Goal: Check status: Check status

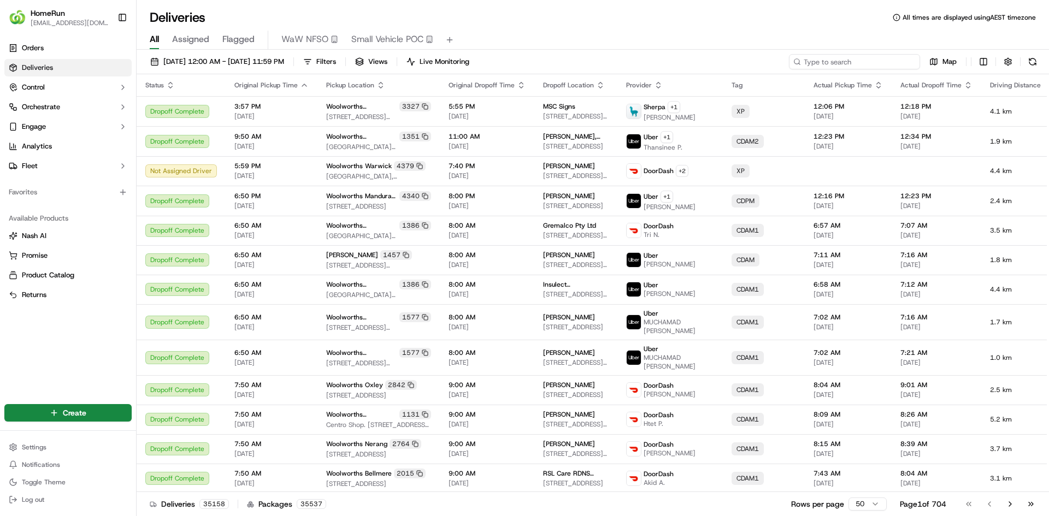
paste input "269280747"
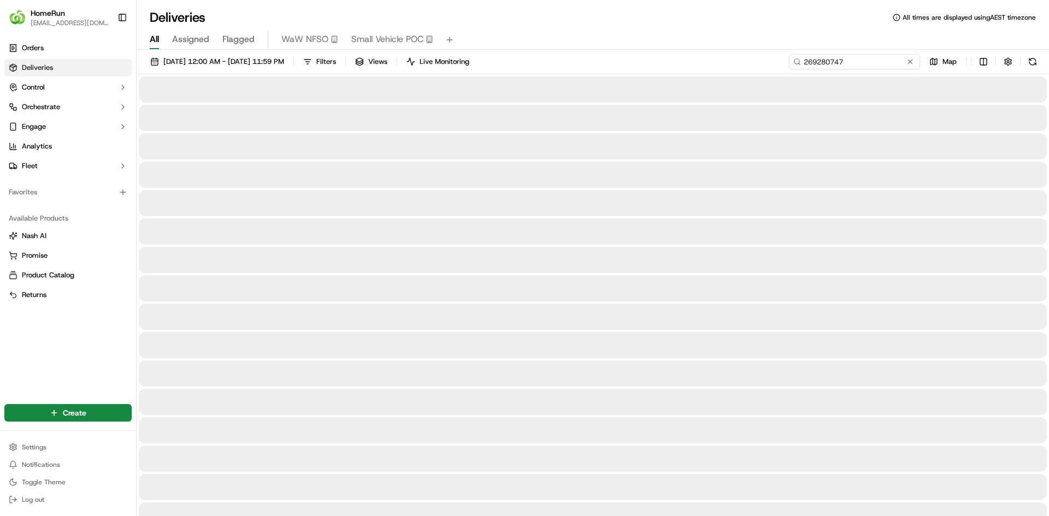
type input "269280747"
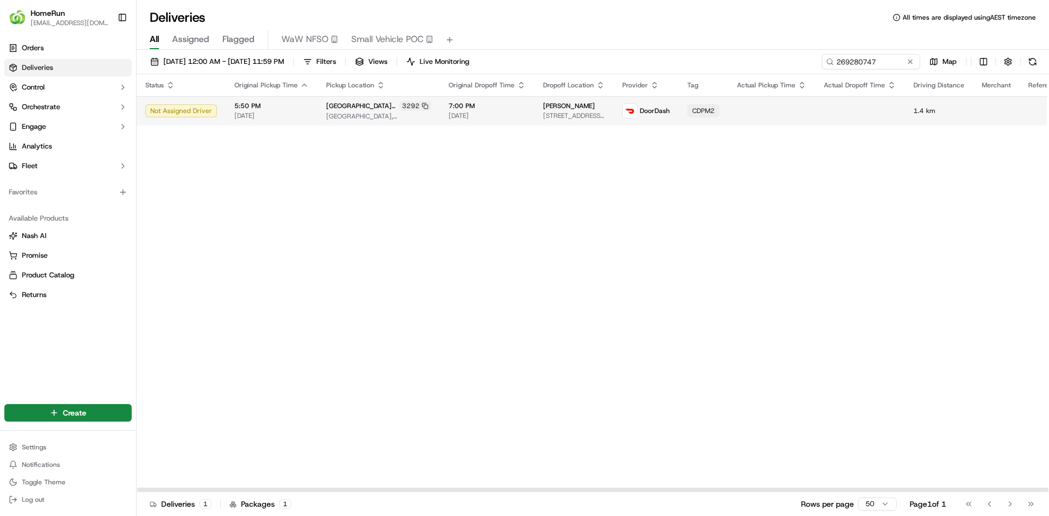
click at [544, 110] on span "Lauren A Drummond" at bounding box center [569, 106] width 52 height 9
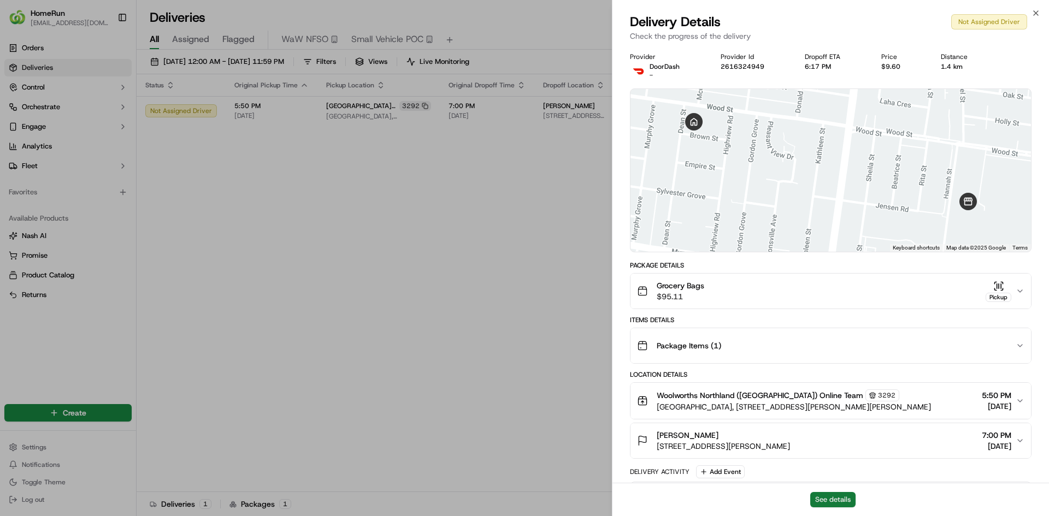
click at [822, 502] on button "See details" at bounding box center [832, 499] width 45 height 15
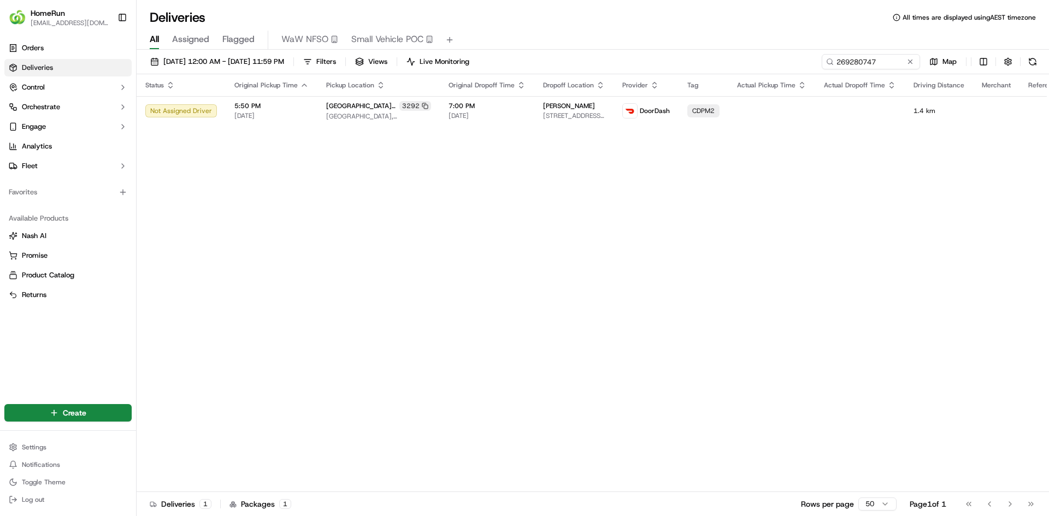
drag, startPoint x: 472, startPoint y: 136, endPoint x: 552, endPoint y: 92, distance: 91.5
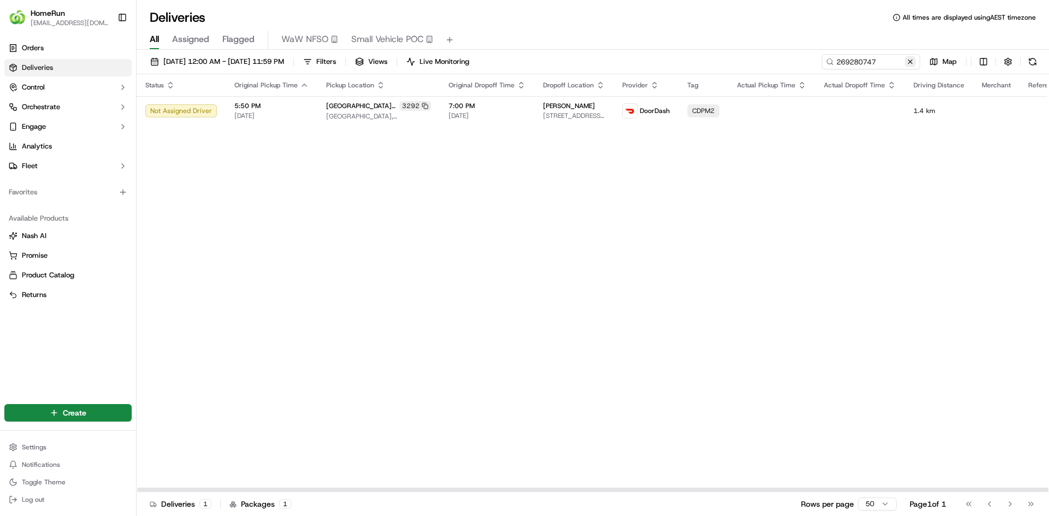
click at [908, 62] on button at bounding box center [910, 61] width 11 height 11
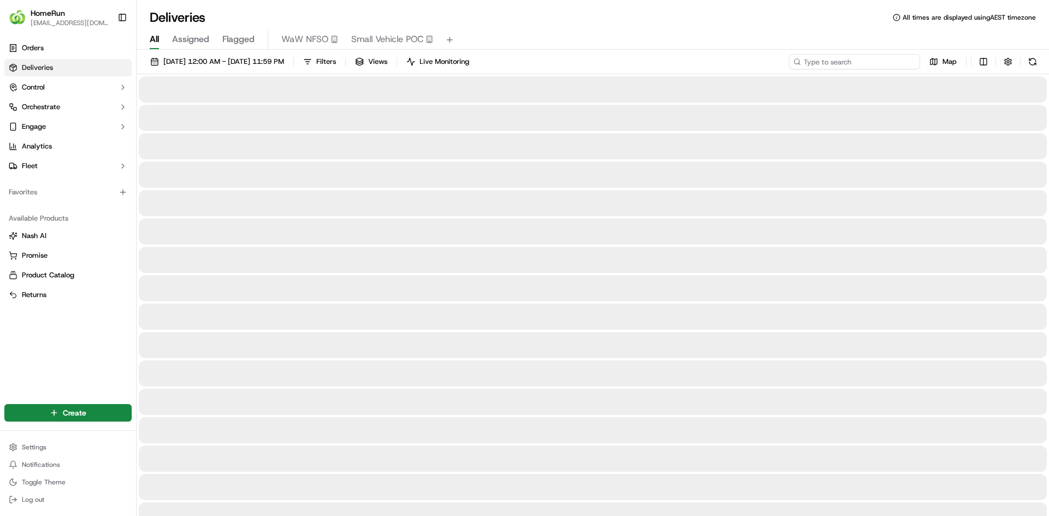
paste input "269373294"
type input "269373294"
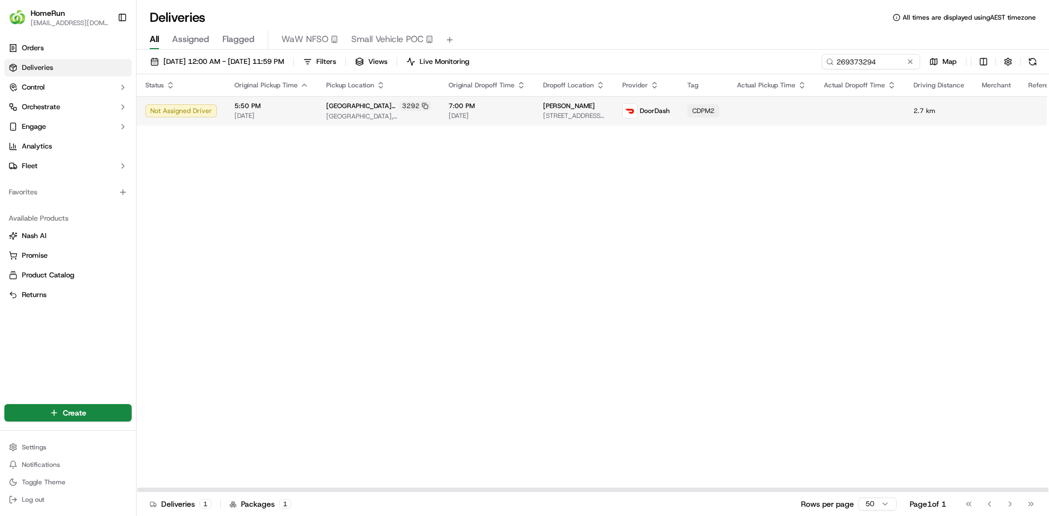
click at [387, 122] on td "Woolworths Northland (East Preston) 3292 Northland Shopping Centre, 50 Murray R…" at bounding box center [379, 111] width 122 height 30
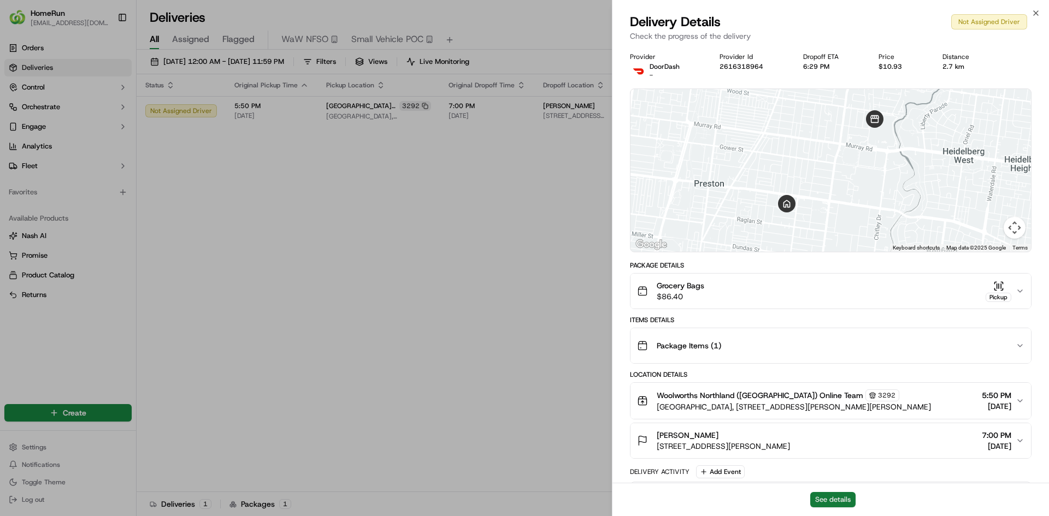
click at [822, 497] on button "See details" at bounding box center [832, 499] width 45 height 15
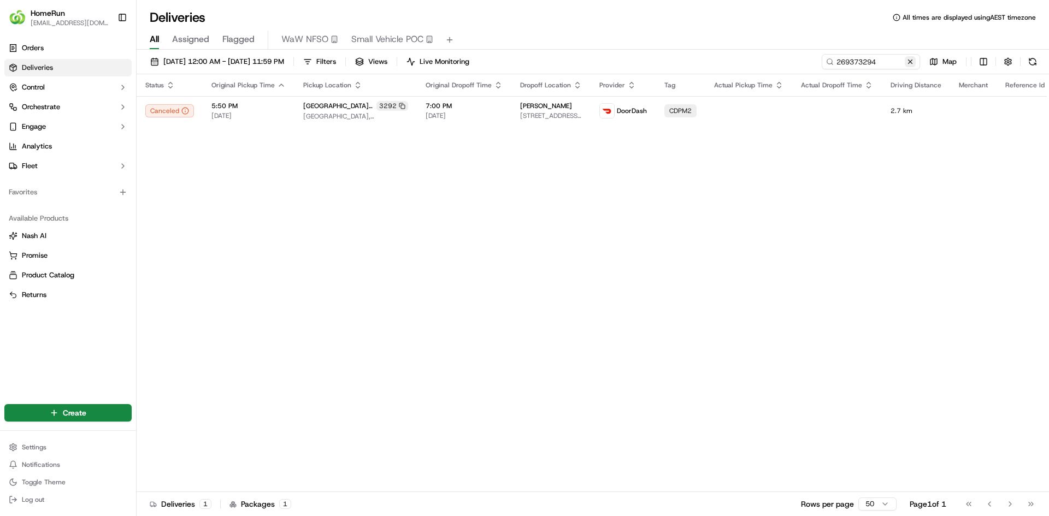
click at [914, 62] on button at bounding box center [910, 61] width 11 height 11
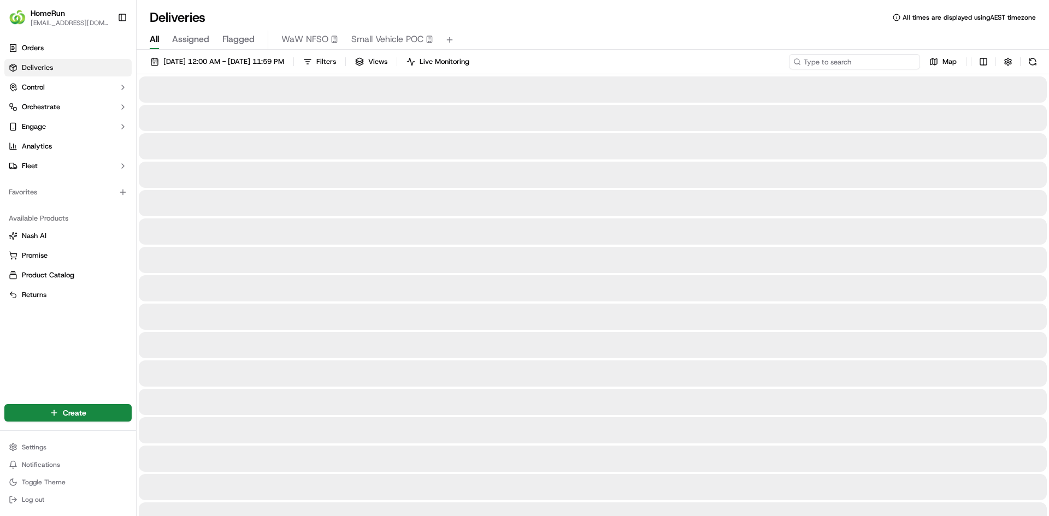
paste input "269566871"
type input "269566871"
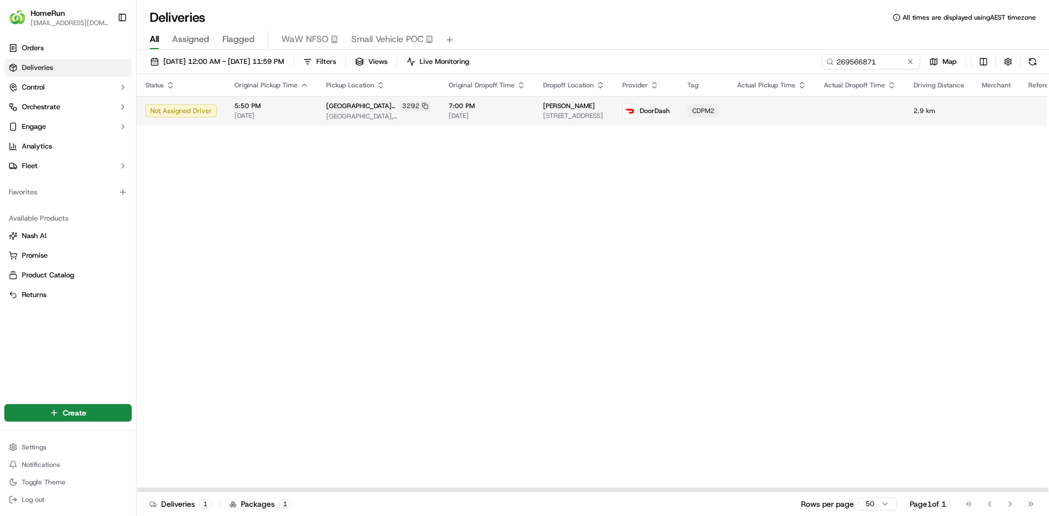
click at [543, 117] on span "34 Brunei Cres, U 2, Heidelberg West, VIC 3081, AU" at bounding box center [574, 115] width 62 height 9
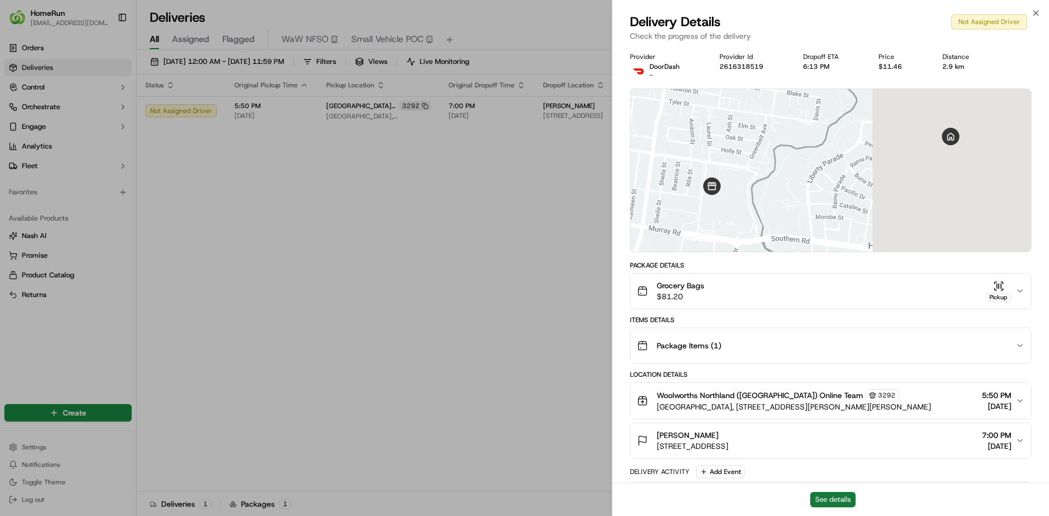
click at [836, 495] on button "See details" at bounding box center [832, 499] width 45 height 15
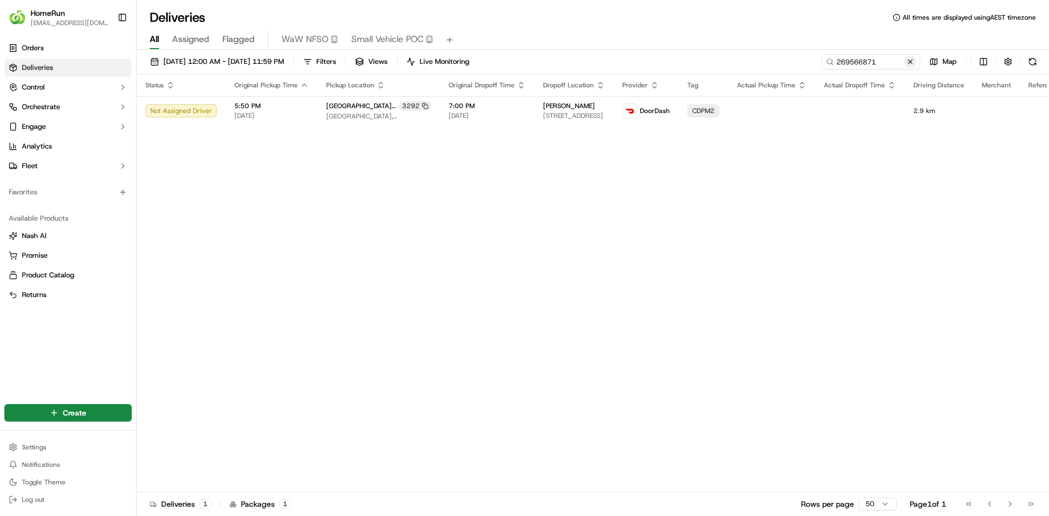
click at [910, 60] on button at bounding box center [910, 61] width 11 height 11
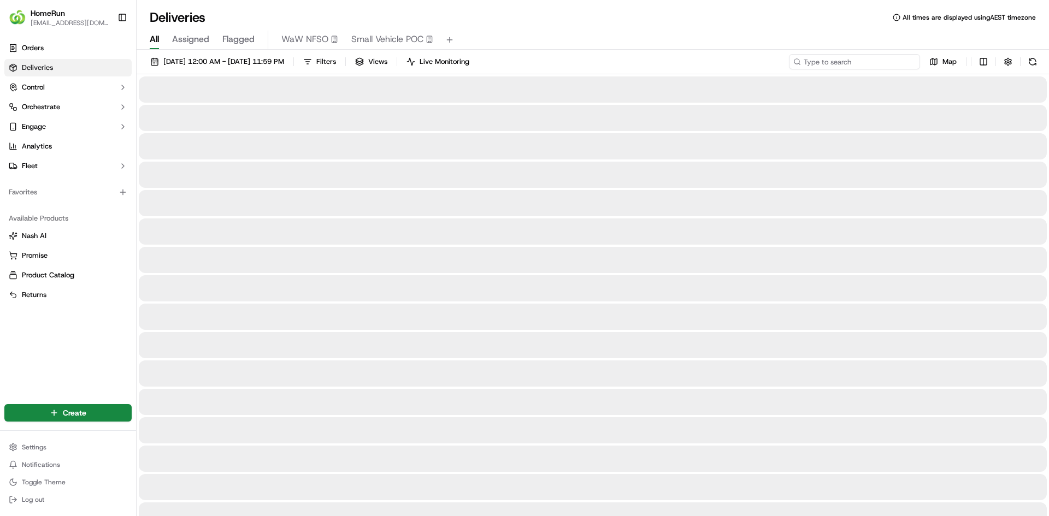
paste input "269574680"
type input "269574680"
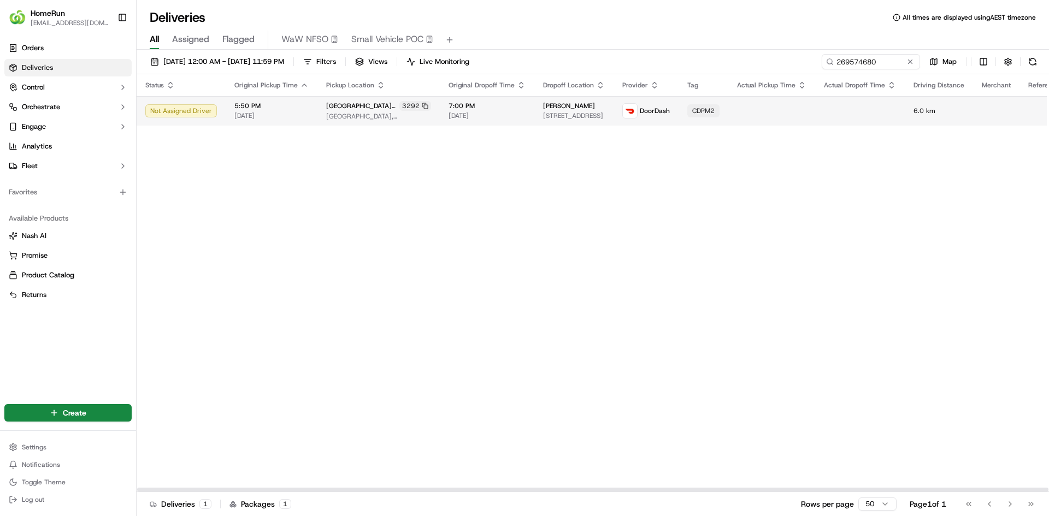
click at [464, 113] on span "[DATE]" at bounding box center [487, 115] width 77 height 9
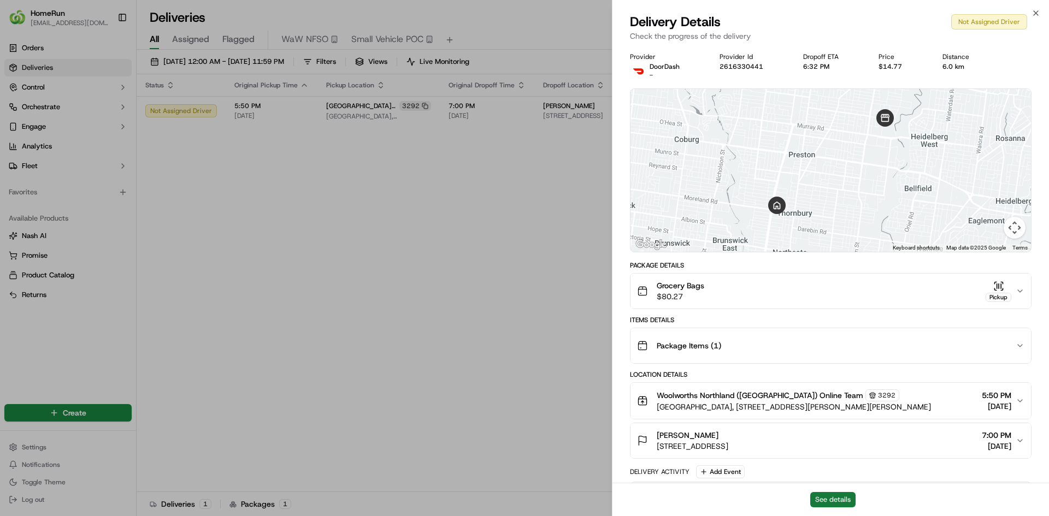
click at [820, 504] on button "See details" at bounding box center [832, 499] width 45 height 15
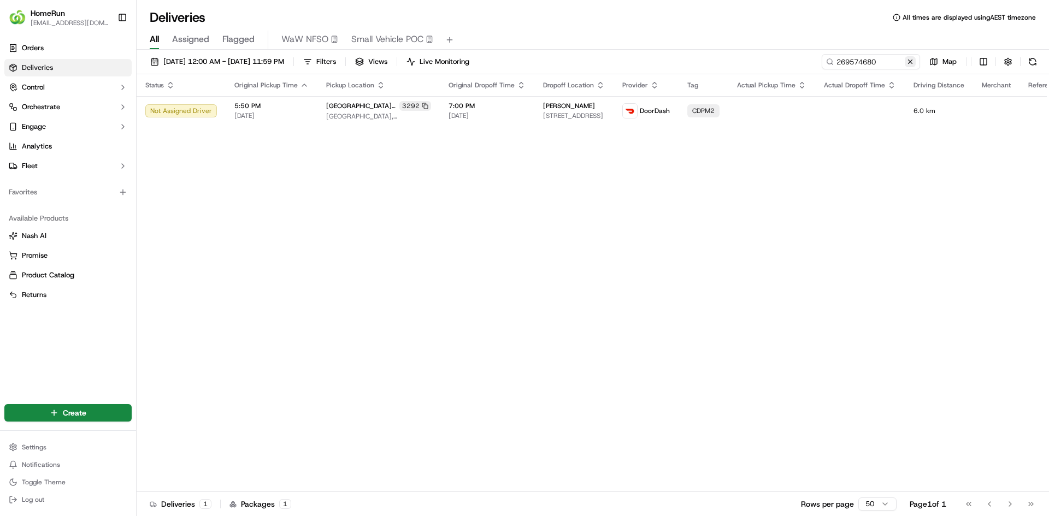
click at [909, 59] on button at bounding box center [910, 61] width 11 height 11
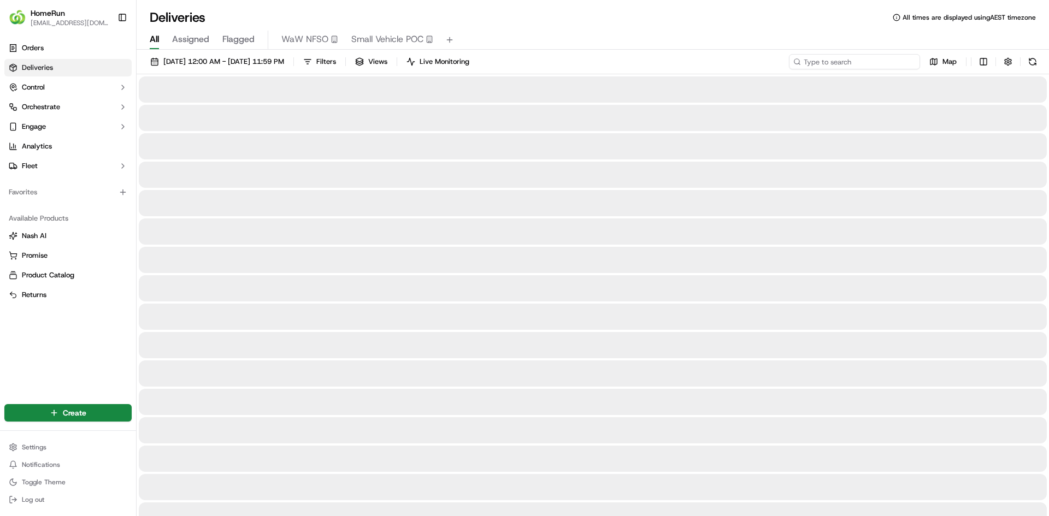
paste input "269575864"
type input "269575864"
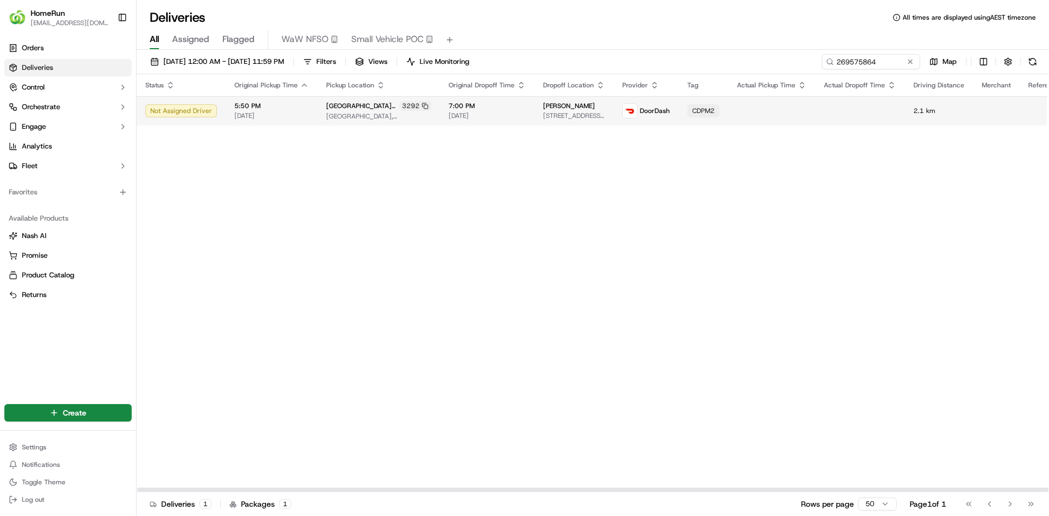
click at [737, 116] on td at bounding box center [771, 111] width 87 height 30
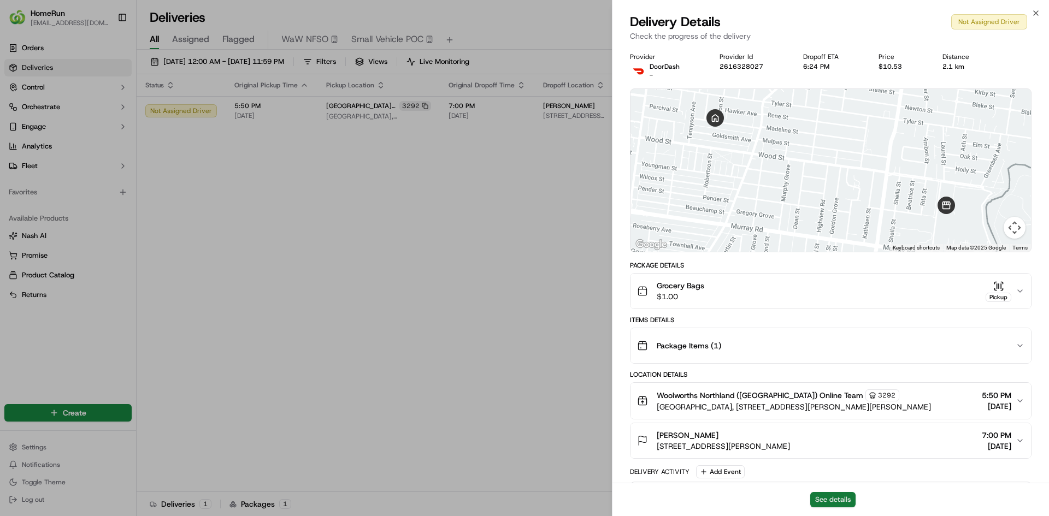
click at [825, 499] on button "See details" at bounding box center [832, 499] width 45 height 15
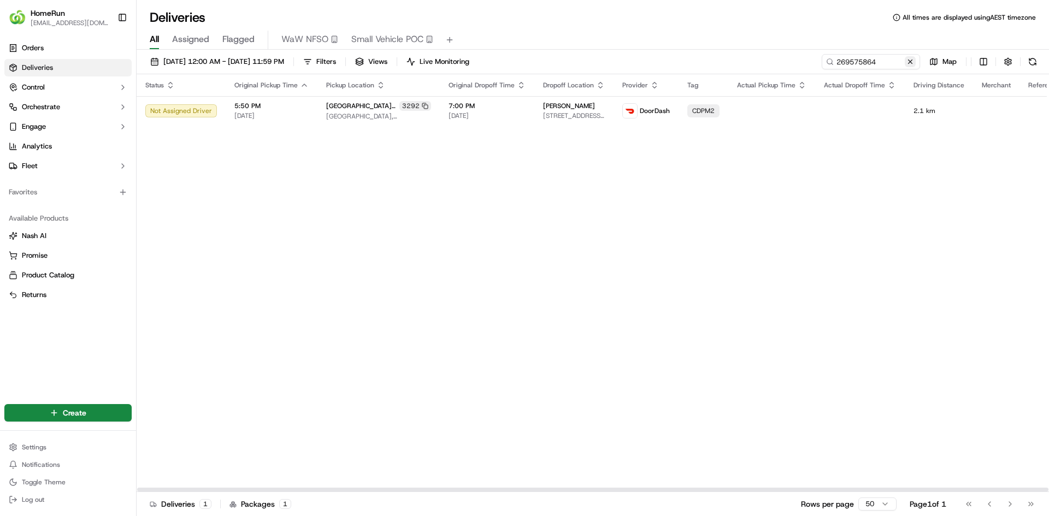
click at [907, 61] on button at bounding box center [910, 61] width 11 height 11
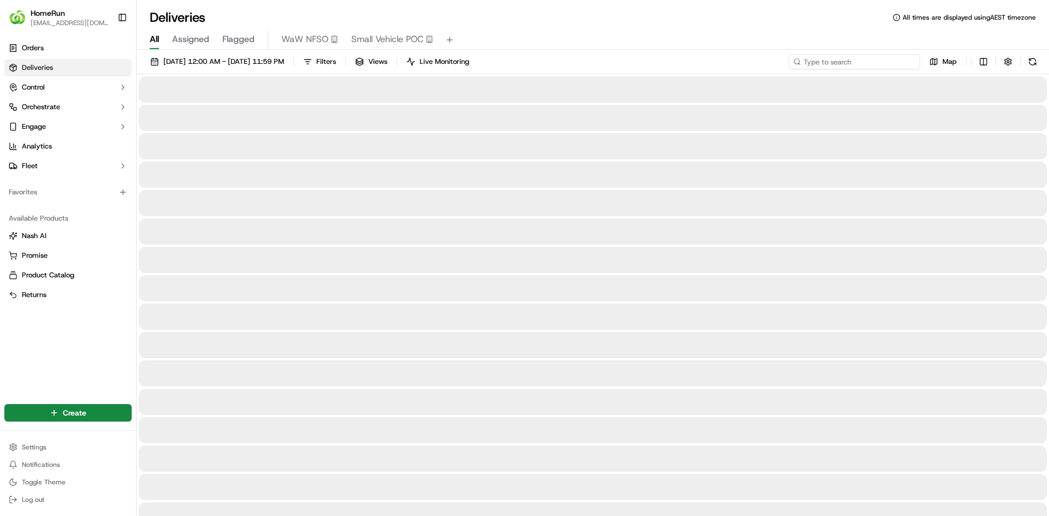
paste input "269577973"
type input "269577973"
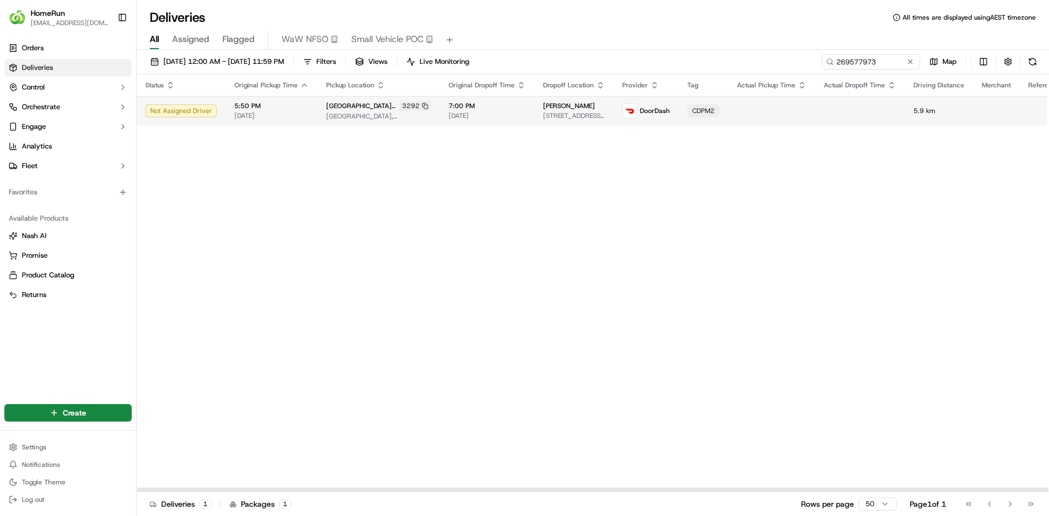
click at [687, 117] on div "CDPM2" at bounding box center [703, 110] width 32 height 13
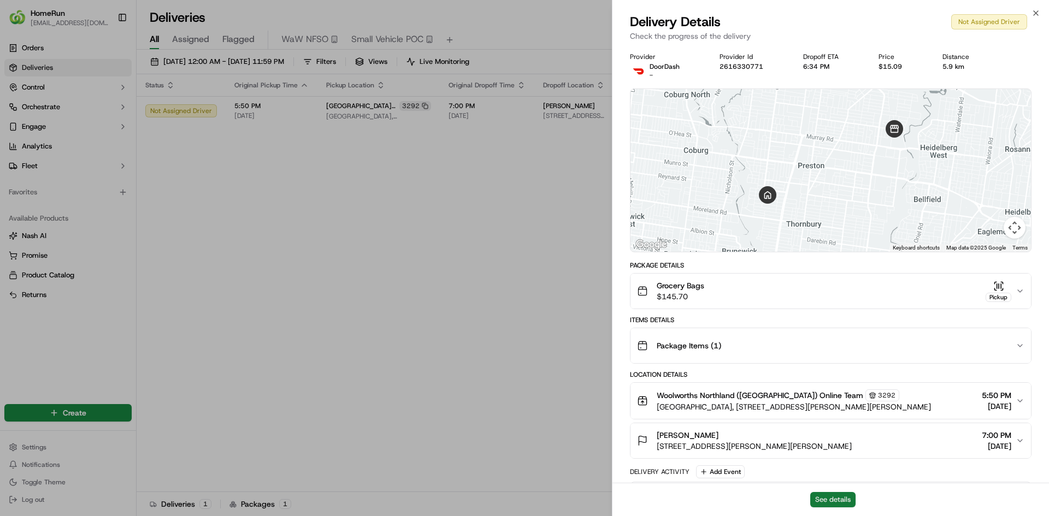
click at [816, 499] on button "See details" at bounding box center [832, 499] width 45 height 15
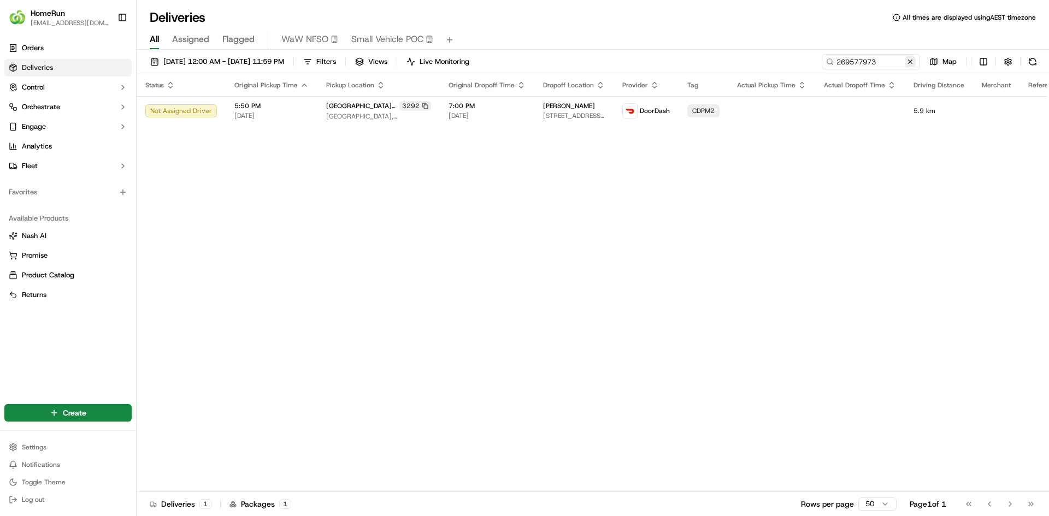
drag, startPoint x: 910, startPoint y: 62, endPoint x: 874, endPoint y: 63, distance: 36.6
click at [910, 62] on button at bounding box center [910, 61] width 11 height 11
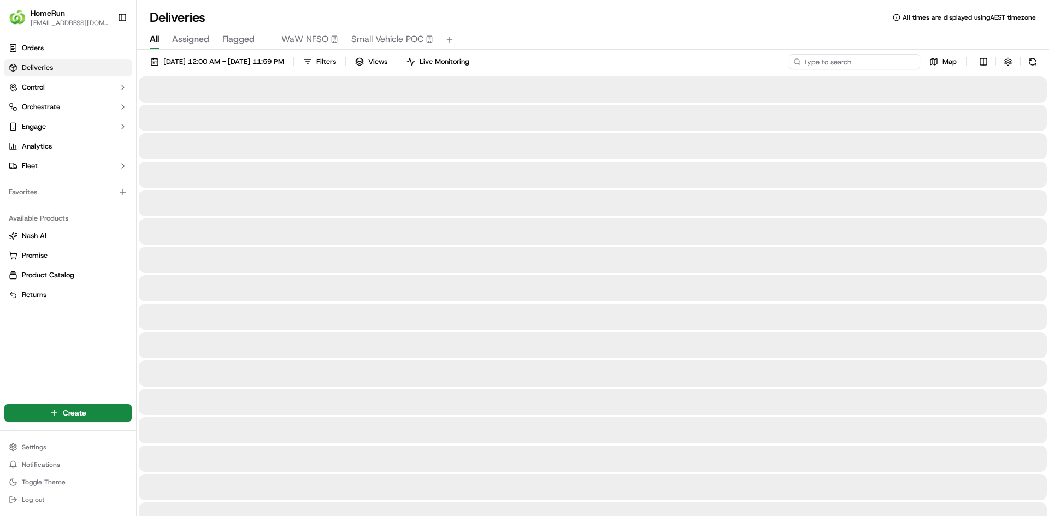
paste input "269579849"
type input "269579849"
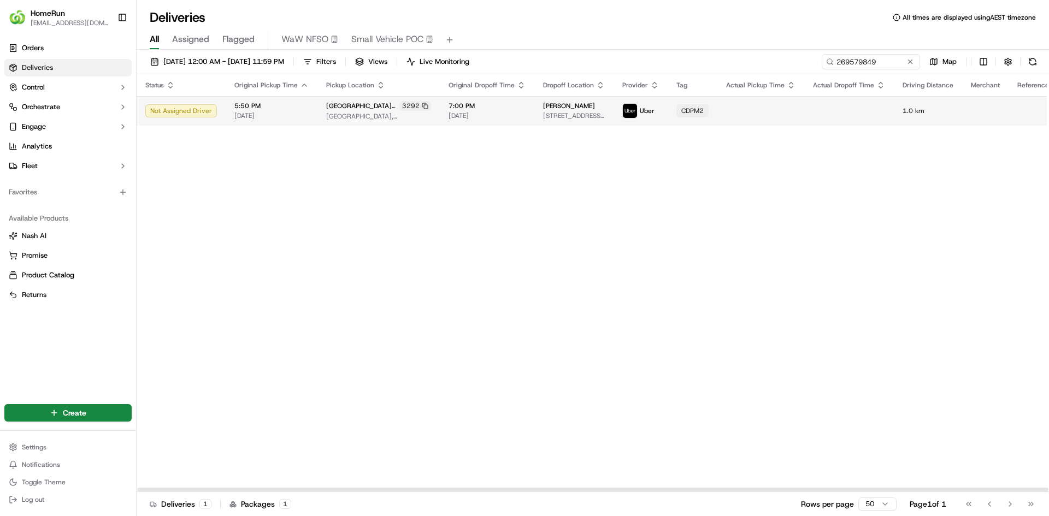
click at [820, 107] on td at bounding box center [849, 111] width 90 height 30
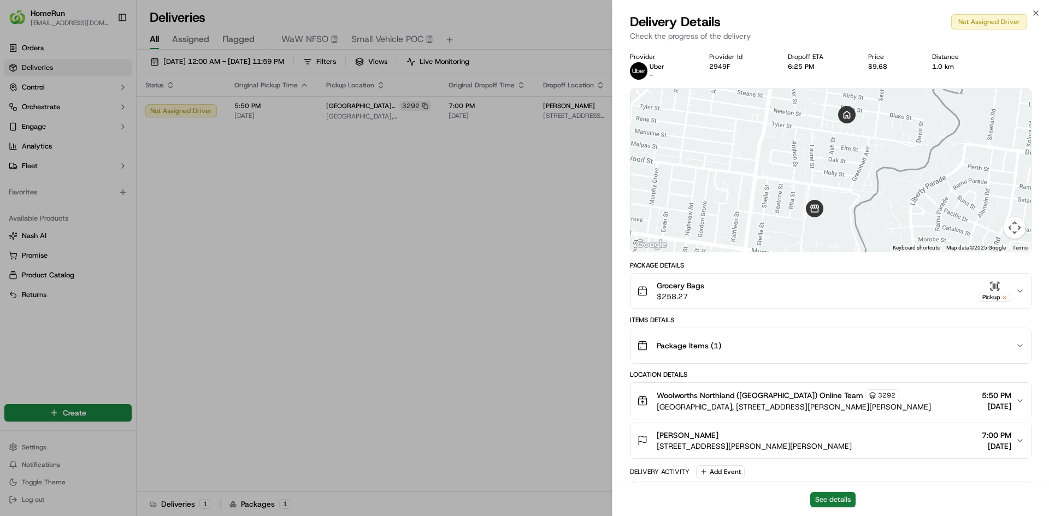
click at [839, 504] on button "See details" at bounding box center [832, 499] width 45 height 15
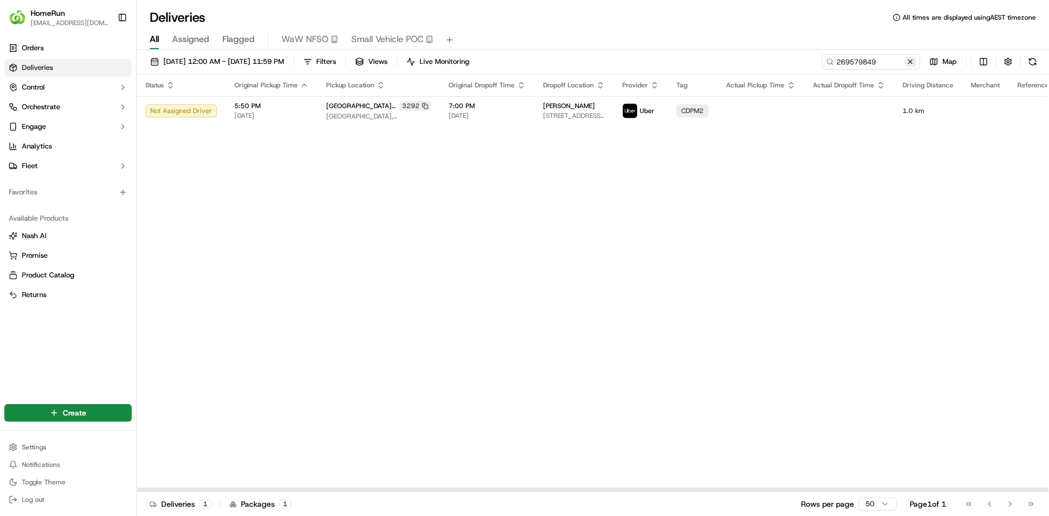
click at [909, 65] on button at bounding box center [910, 61] width 11 height 11
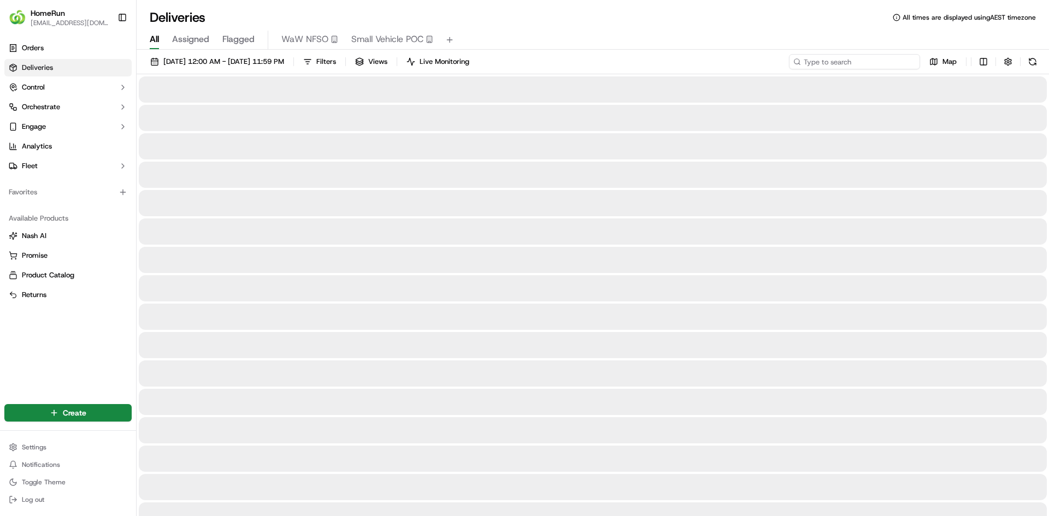
paste input "269527173"
type input "269527173"
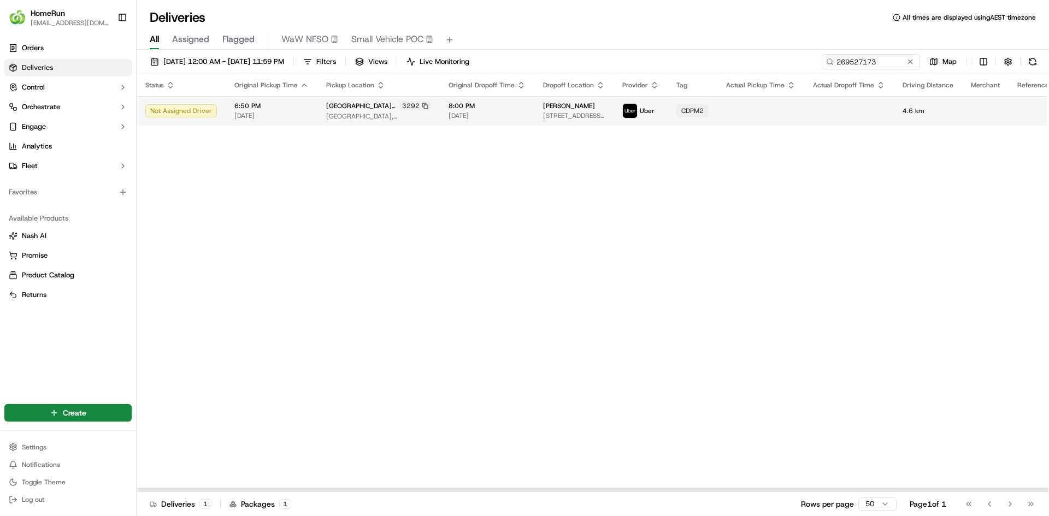
click at [572, 116] on td "Sarah Cooper 28 Clyde St, Thornbury, VIC 3071, AU" at bounding box center [573, 111] width 79 height 30
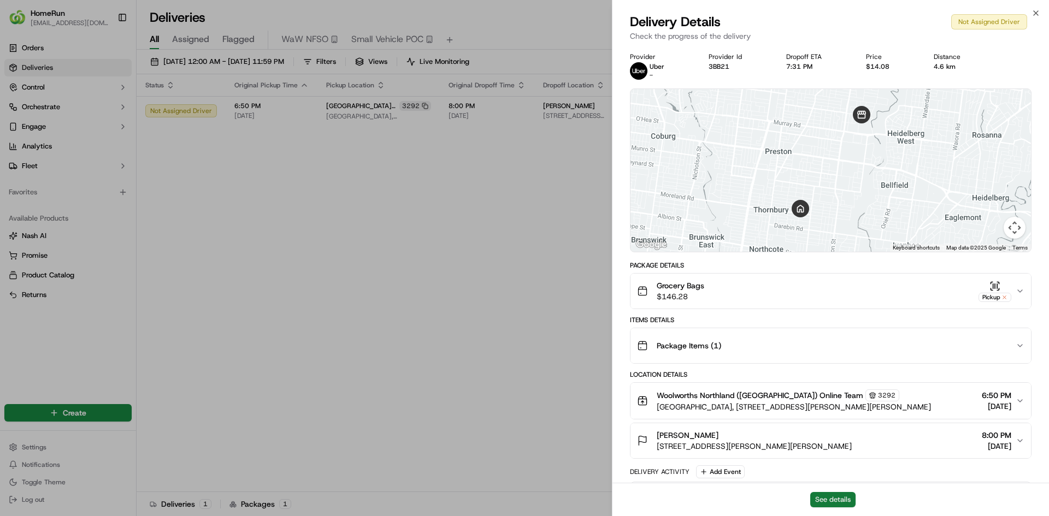
click at [827, 495] on button "See details" at bounding box center [832, 499] width 45 height 15
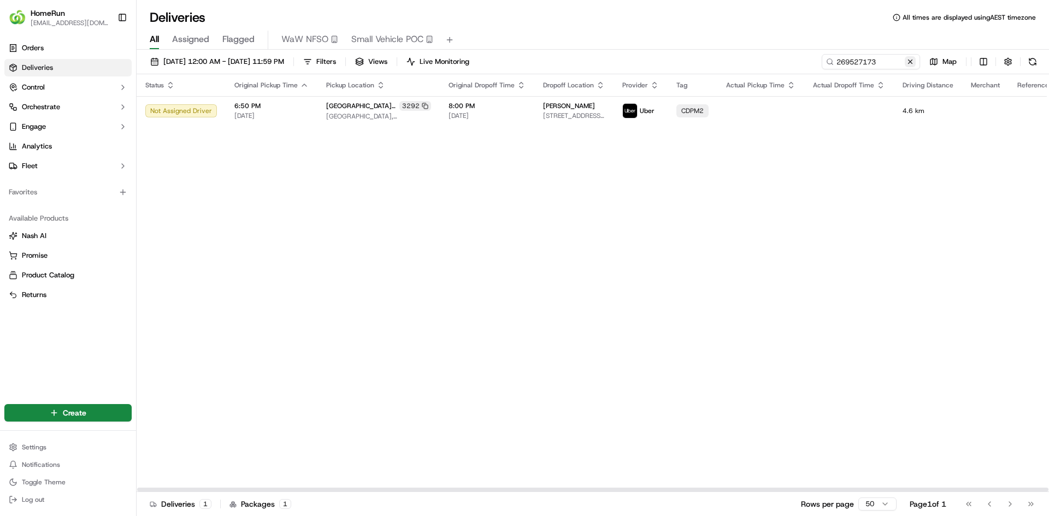
click at [909, 62] on button at bounding box center [910, 61] width 11 height 11
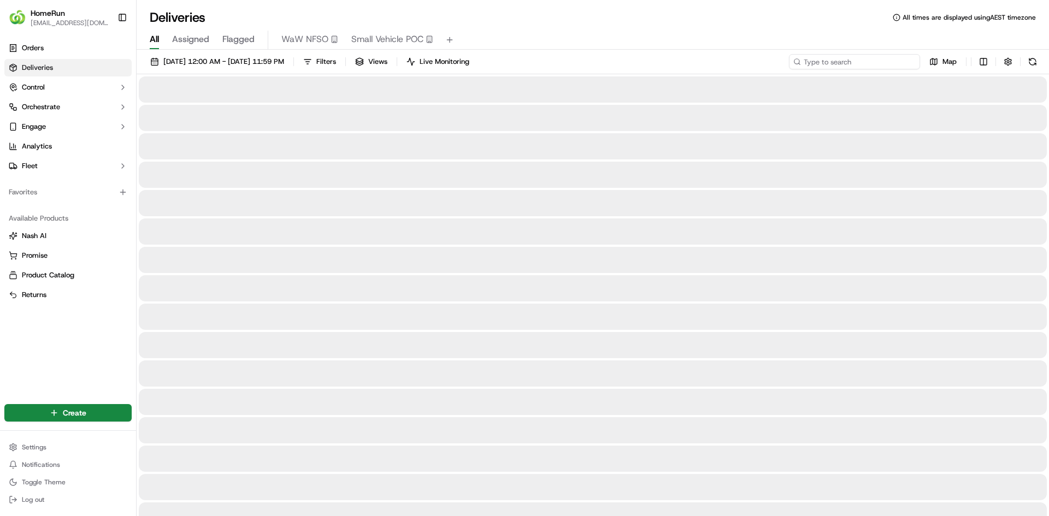
paste input "269552994"
type input "269552994"
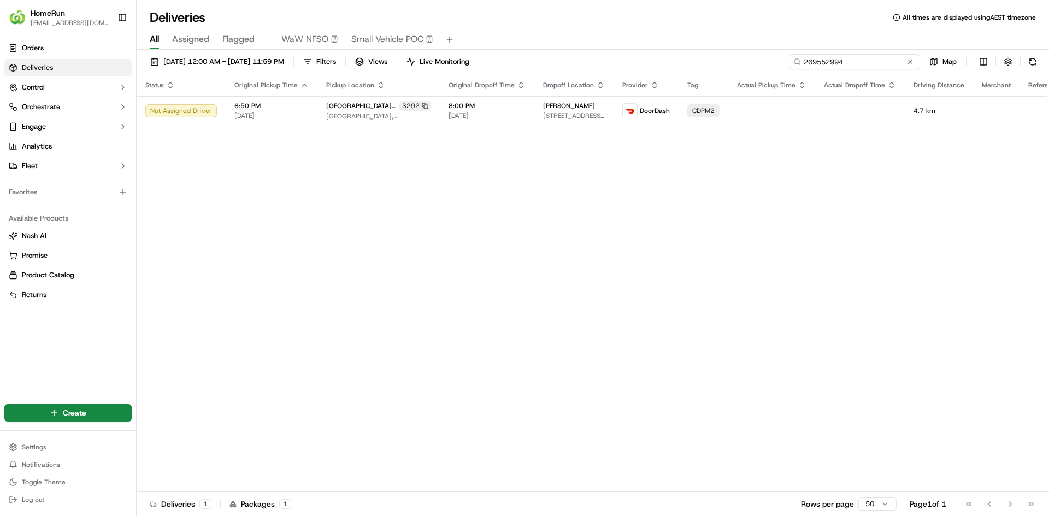
click at [867, 62] on input "269552994" at bounding box center [854, 61] width 131 height 15
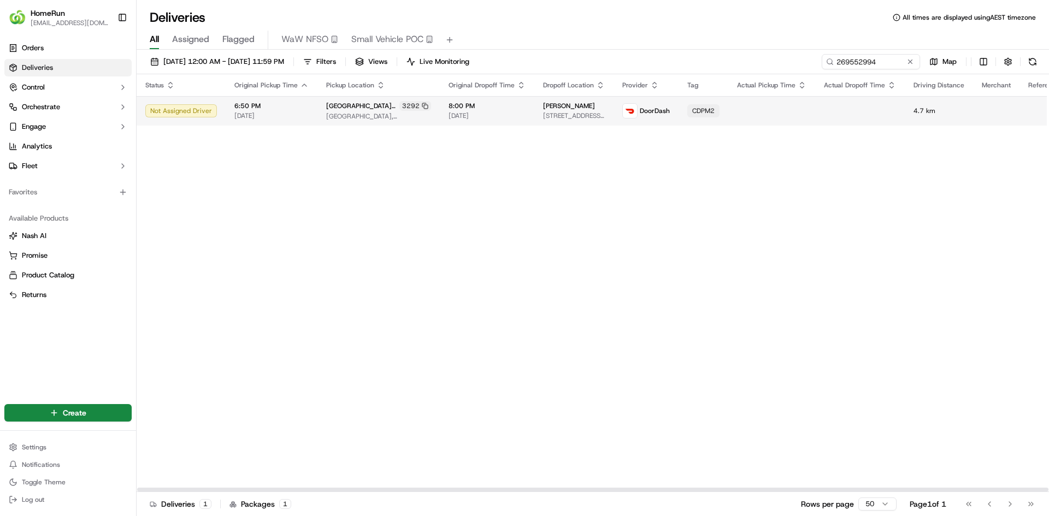
click at [815, 108] on td at bounding box center [860, 111] width 90 height 30
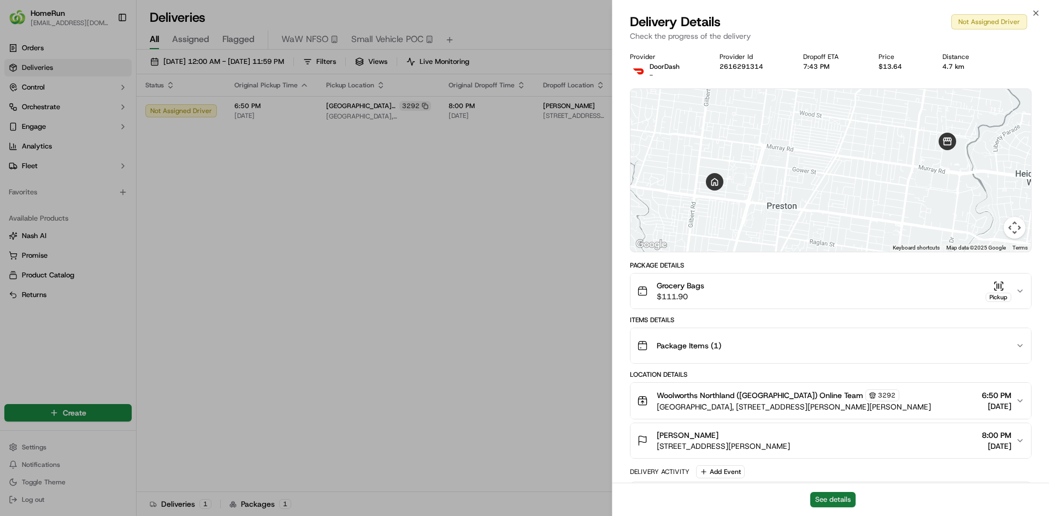
click at [829, 502] on button "See details" at bounding box center [832, 499] width 45 height 15
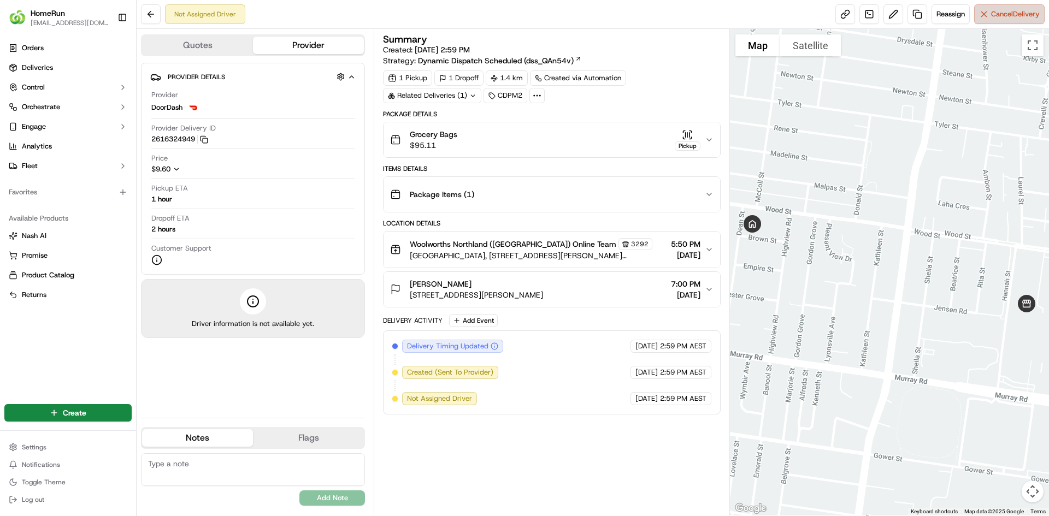
click at [995, 19] on button "Cancel Delivery" at bounding box center [1009, 14] width 70 height 20
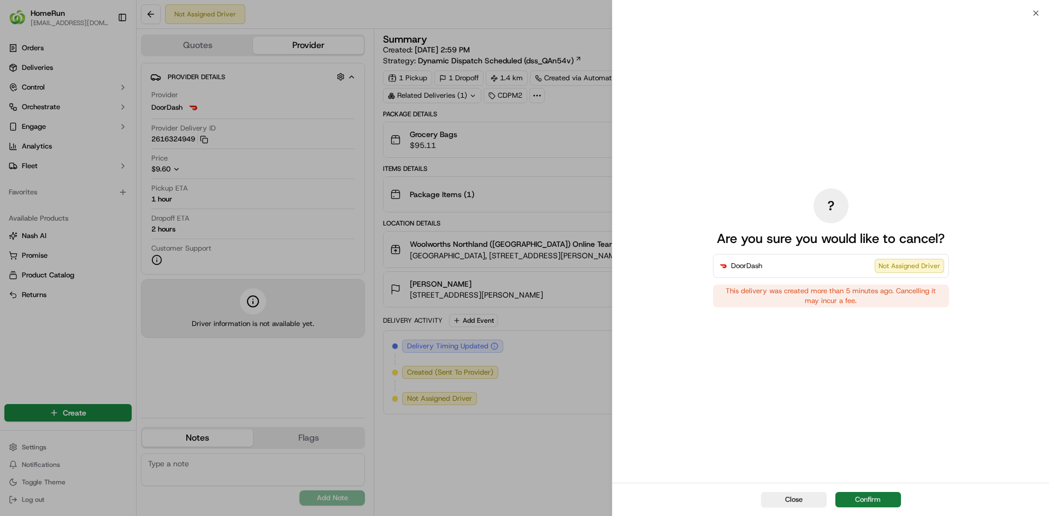
click at [857, 500] on button "Confirm" at bounding box center [869, 499] width 66 height 15
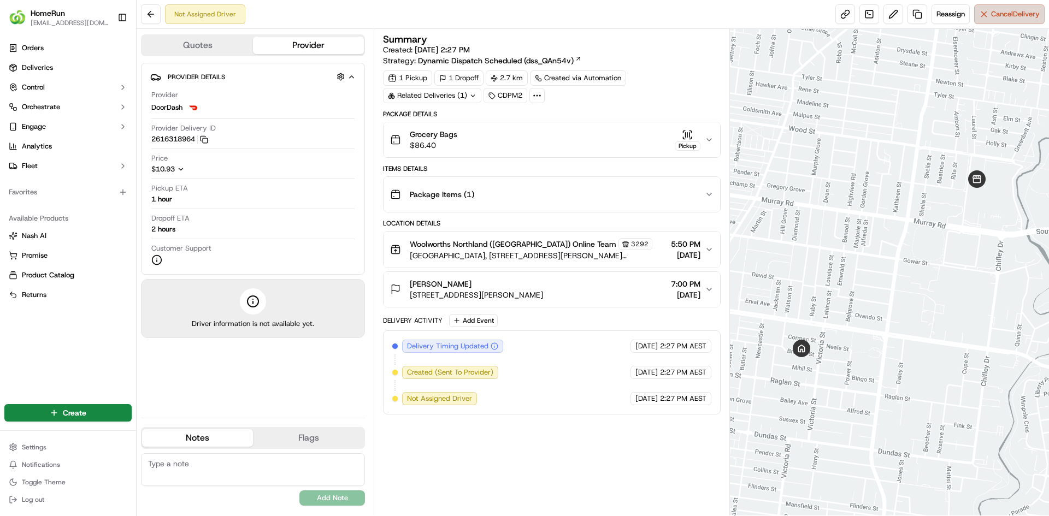
click at [994, 17] on span "Cancel Delivery" at bounding box center [1015, 14] width 49 height 10
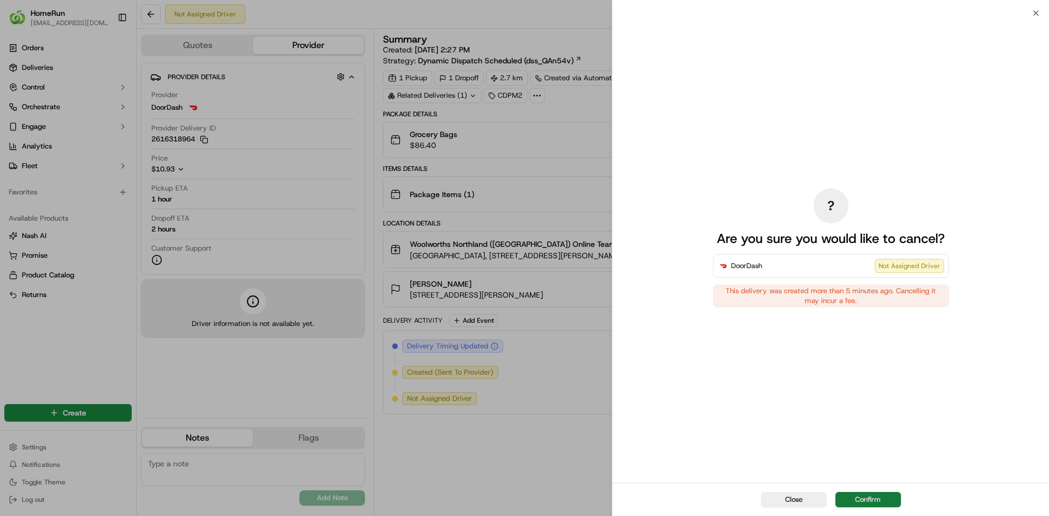
click at [849, 498] on button "Confirm" at bounding box center [869, 499] width 66 height 15
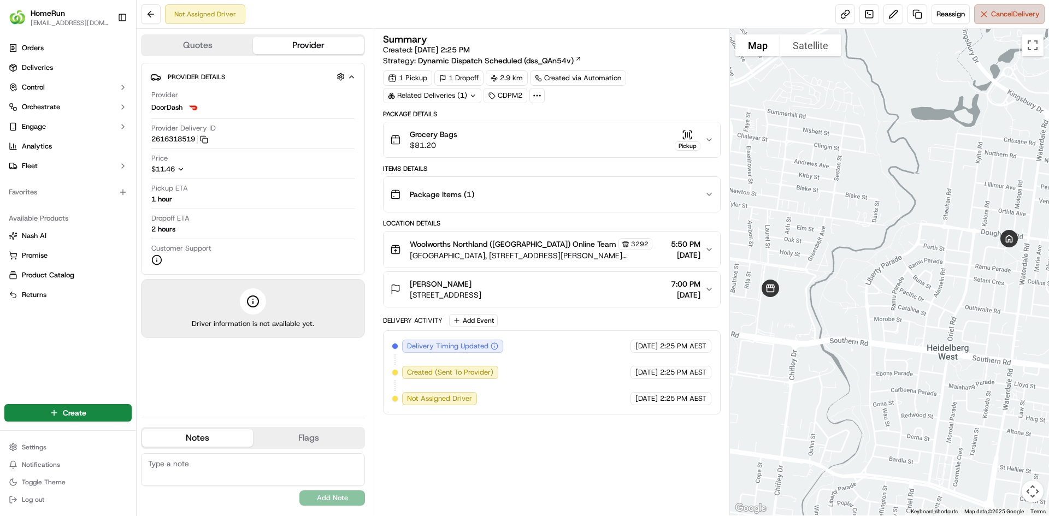
click at [1034, 22] on button "Cancel Delivery" at bounding box center [1009, 14] width 70 height 20
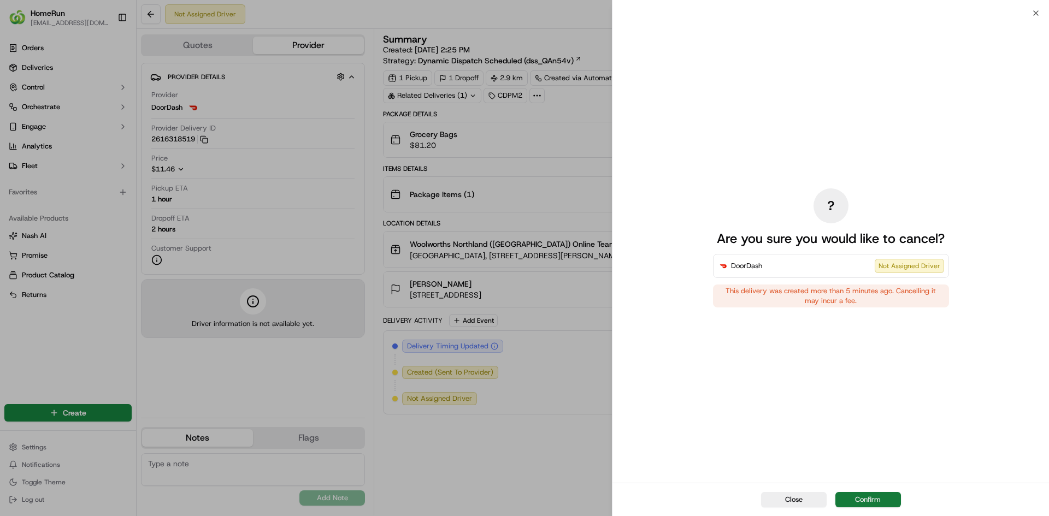
click at [863, 503] on button "Confirm" at bounding box center [869, 499] width 66 height 15
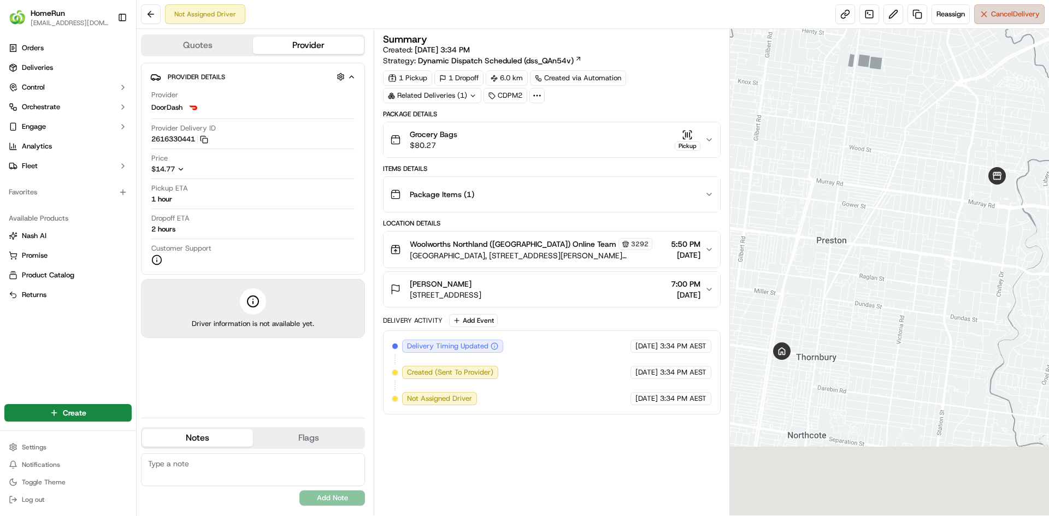
click at [991, 17] on span "Cancel Delivery" at bounding box center [1015, 14] width 49 height 10
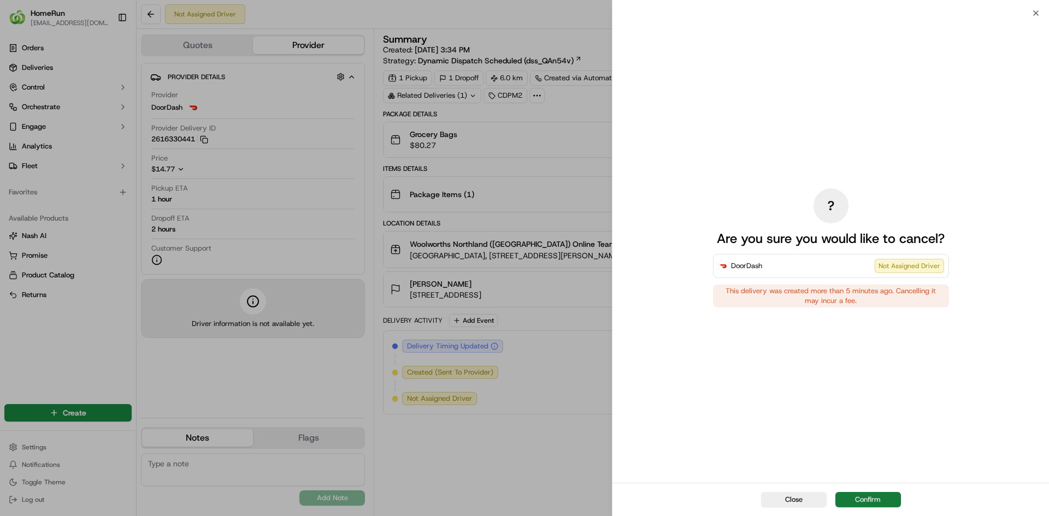
click at [855, 502] on button "Confirm" at bounding box center [869, 499] width 66 height 15
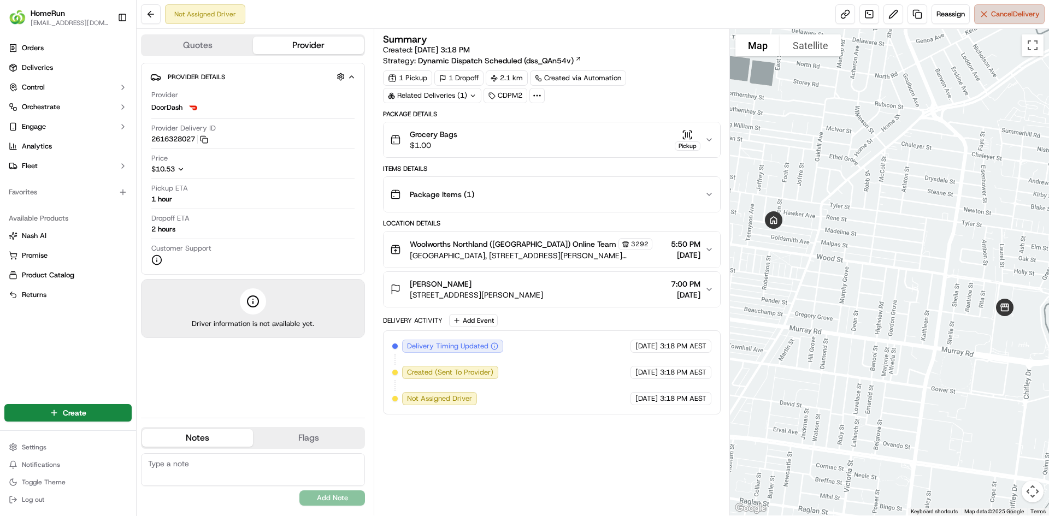
click at [982, 14] on button "Cancel Delivery" at bounding box center [1009, 14] width 70 height 20
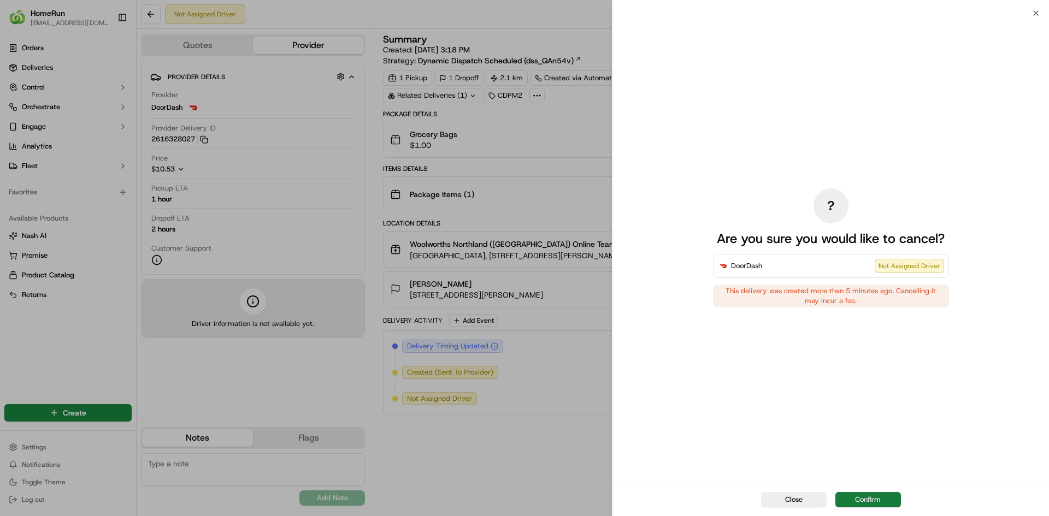
click at [868, 503] on button "Confirm" at bounding box center [869, 499] width 66 height 15
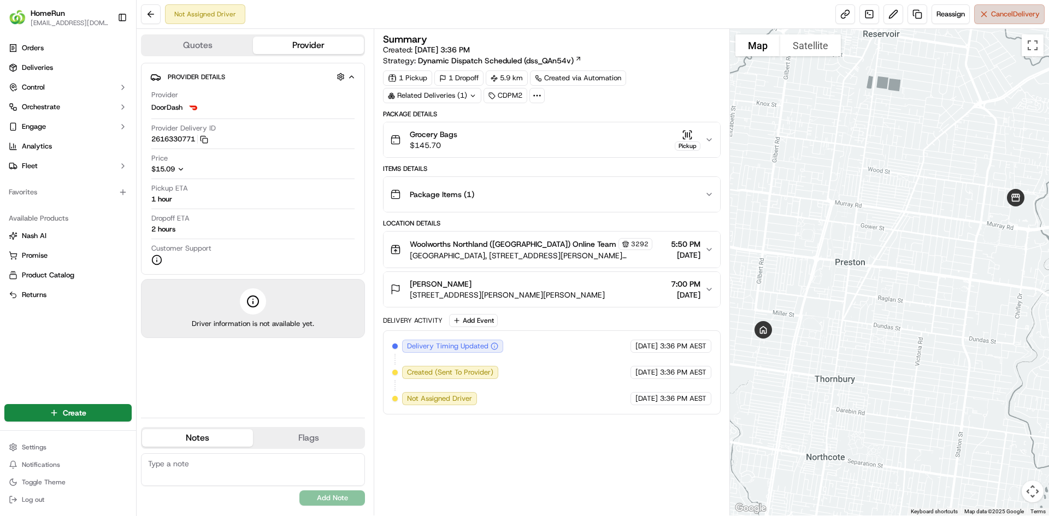
click at [988, 19] on button "Cancel Delivery" at bounding box center [1009, 14] width 70 height 20
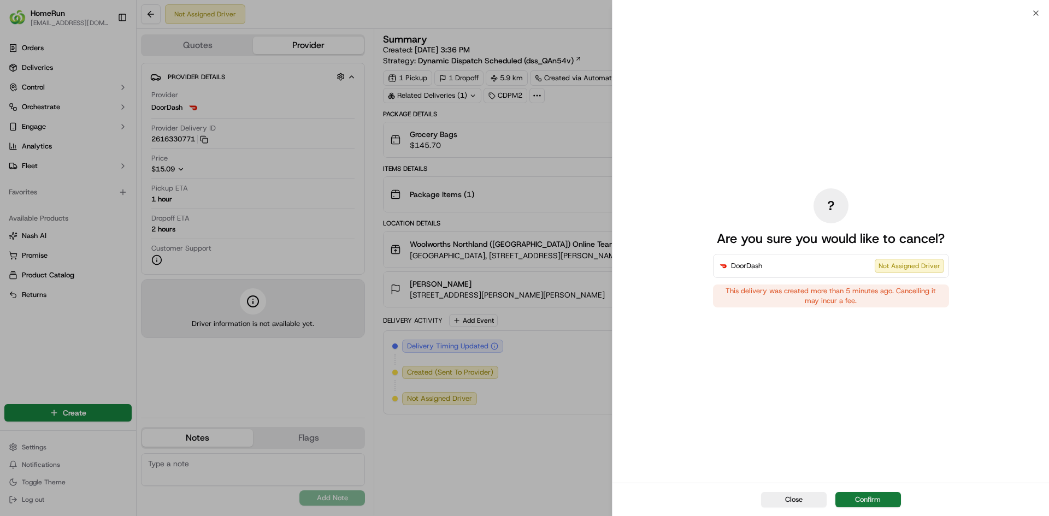
click at [865, 502] on button "Confirm" at bounding box center [869, 499] width 66 height 15
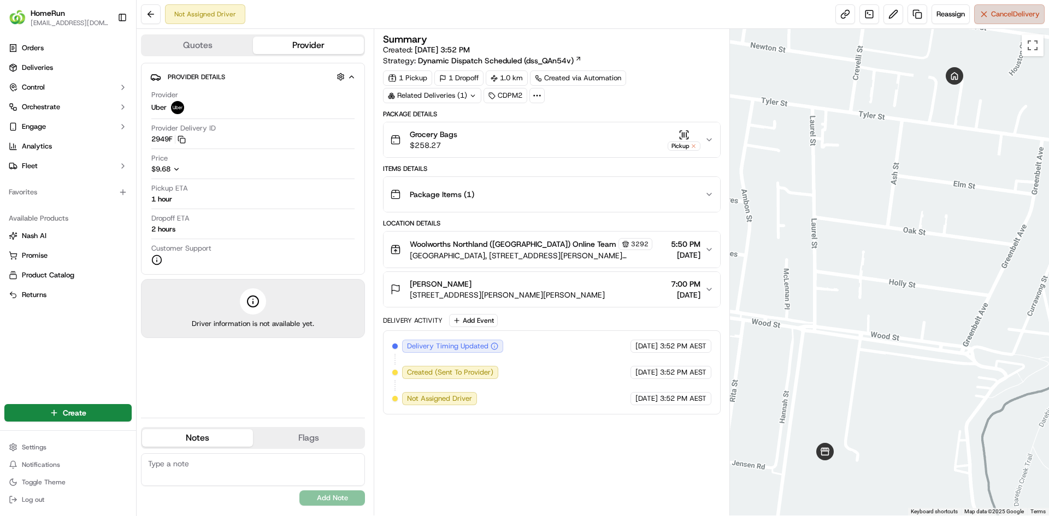
click at [995, 12] on span "Cancel Delivery" at bounding box center [1015, 14] width 49 height 10
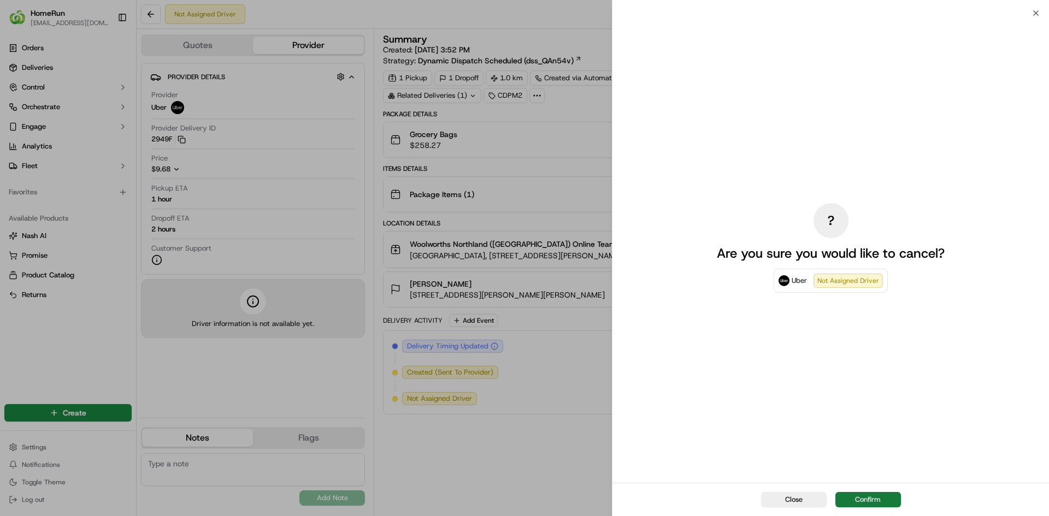
click at [864, 504] on button "Confirm" at bounding box center [869, 499] width 66 height 15
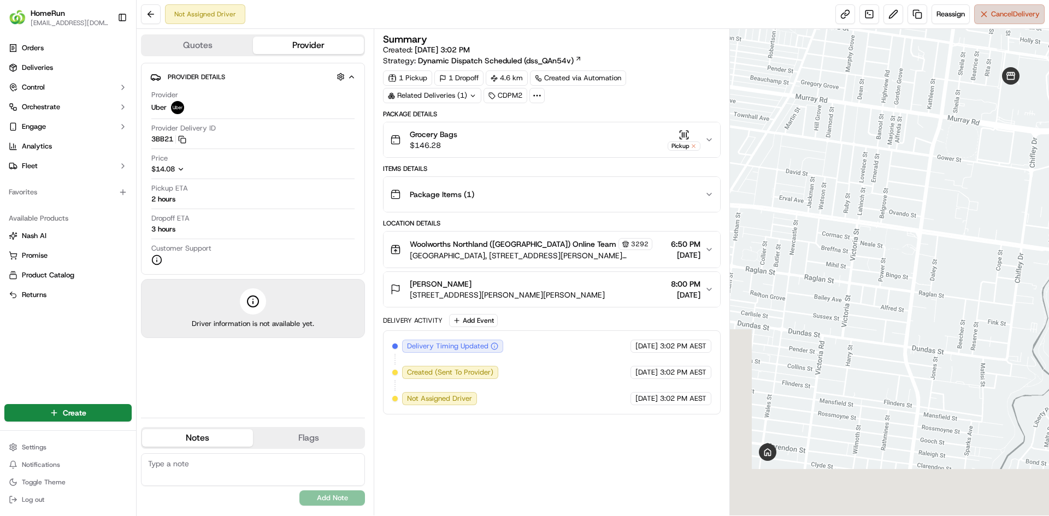
click at [996, 17] on span "Cancel Delivery" at bounding box center [1015, 14] width 49 height 10
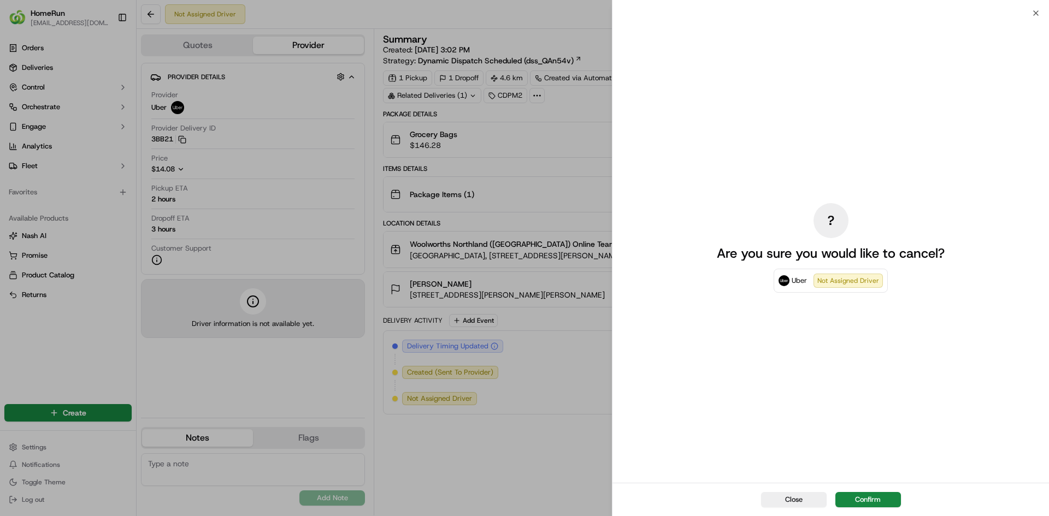
click at [865, 501] on button "Confirm" at bounding box center [869, 499] width 66 height 15
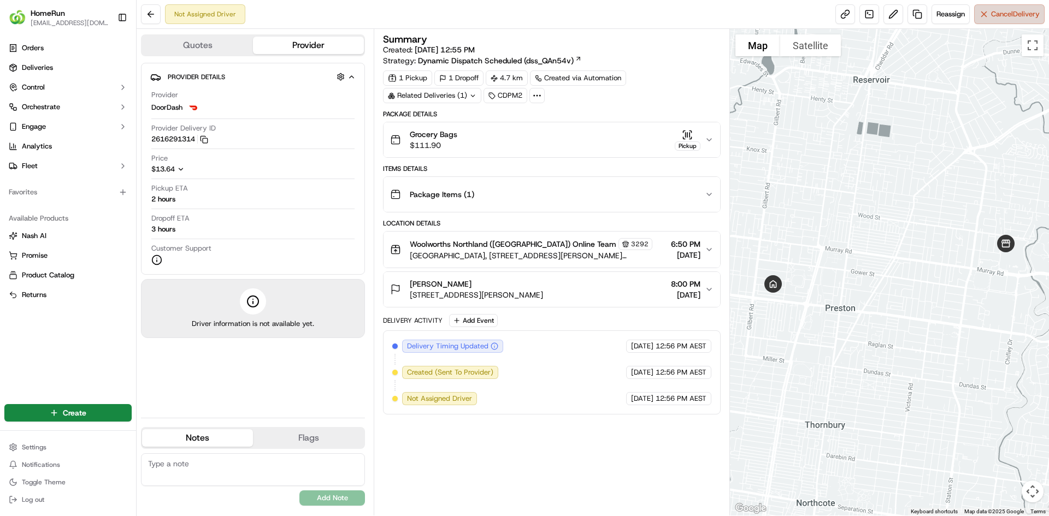
click at [989, 10] on button "Cancel Delivery" at bounding box center [1009, 14] width 70 height 20
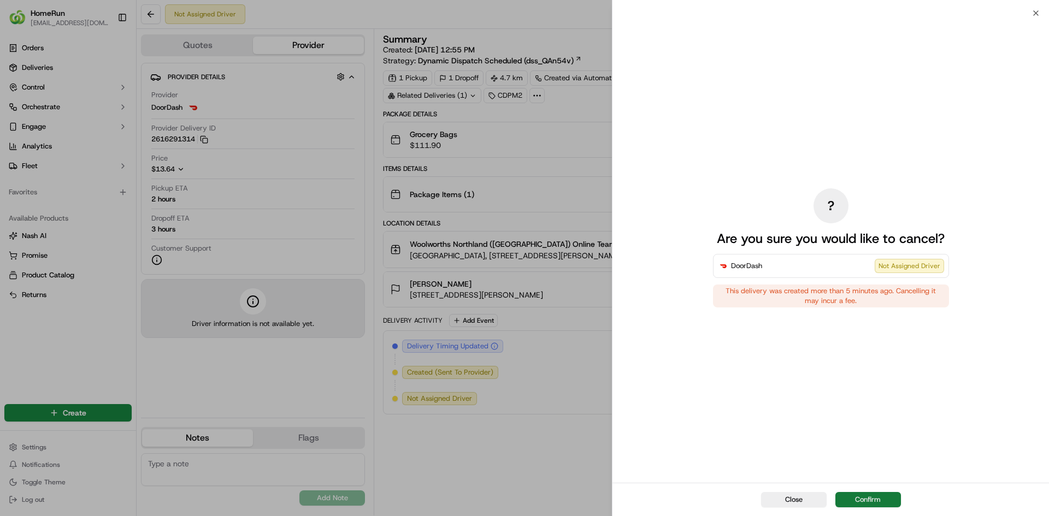
click at [881, 499] on button "Confirm" at bounding box center [869, 499] width 66 height 15
